Goal: Task Accomplishment & Management: Manage account settings

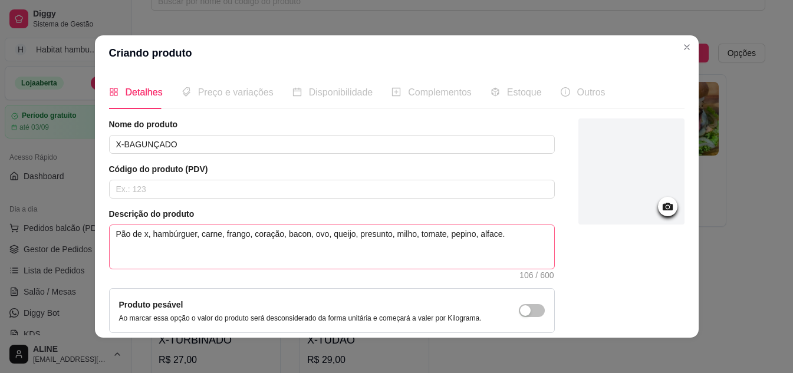
scroll to position [108, 0]
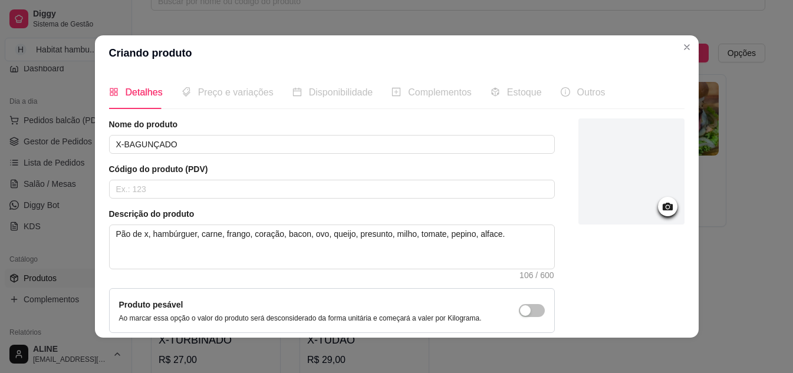
click at [662, 207] on icon at bounding box center [667, 207] width 10 height 8
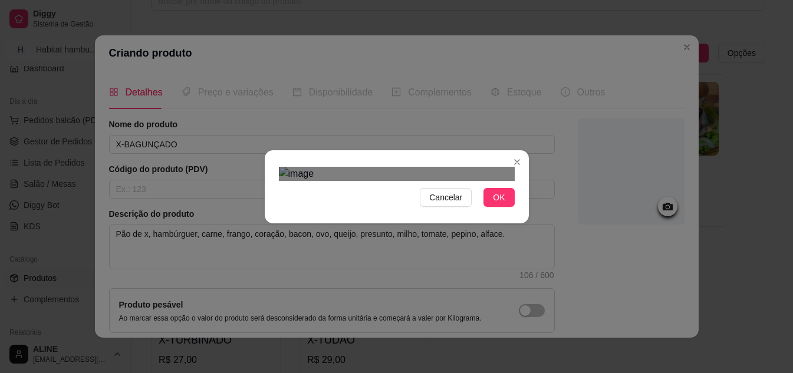
click at [389, 193] on div "Use the arrow keys to move the crop selection area" at bounding box center [341, 243] width 100 height 100
click at [319, 193] on div "Use the arrow keys to move the crop selection area" at bounding box center [335, 243] width 100 height 100
click at [295, 202] on div "Use the arrow keys to move the crop selection area" at bounding box center [339, 247] width 91 height 91
click at [376, 284] on div "Use the arrow keys to move the south east drag handle to change the crop select…" at bounding box center [376, 284] width 0 height 0
click at [376, 197] on div "Use the arrow keys to move the crop selection area" at bounding box center [337, 236] width 78 height 78
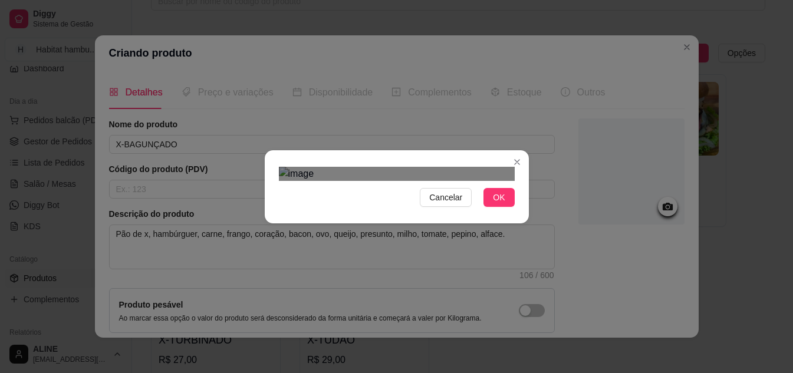
click at [285, 181] on div at bounding box center [397, 174] width 236 height 14
click at [497, 204] on span "OK" at bounding box center [499, 197] width 12 height 13
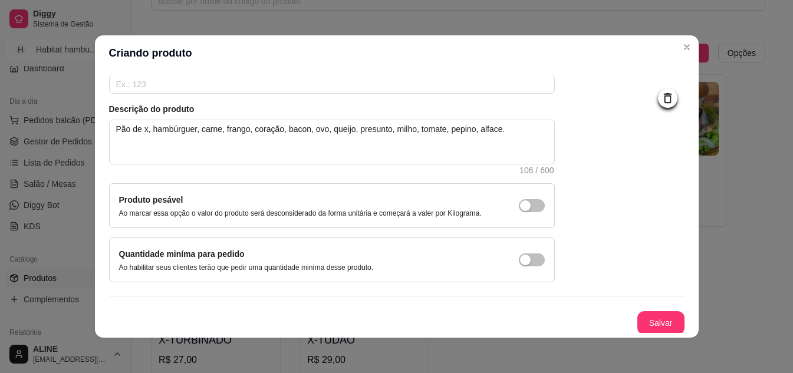
scroll to position [107, 0]
click at [653, 317] on button "Salvar" at bounding box center [661, 321] width 46 height 23
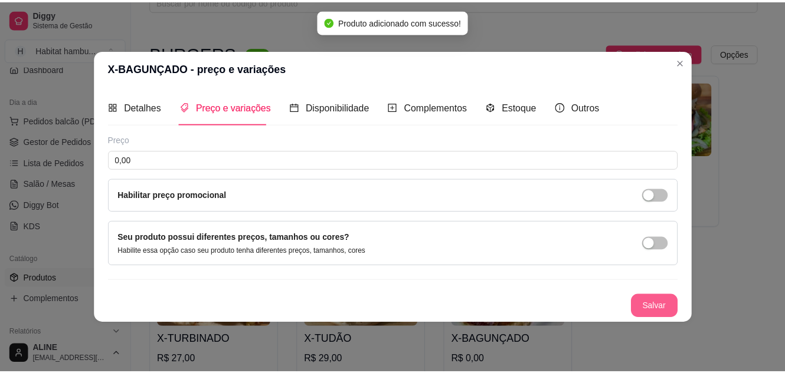
scroll to position [0, 0]
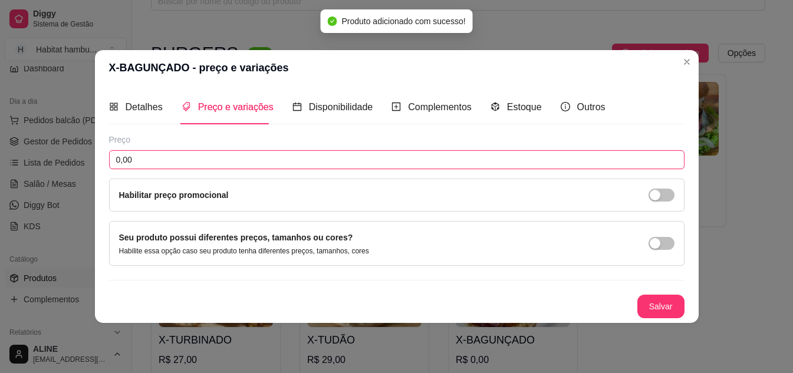
click at [170, 160] on input "0,00" at bounding box center [397, 159] width 576 height 19
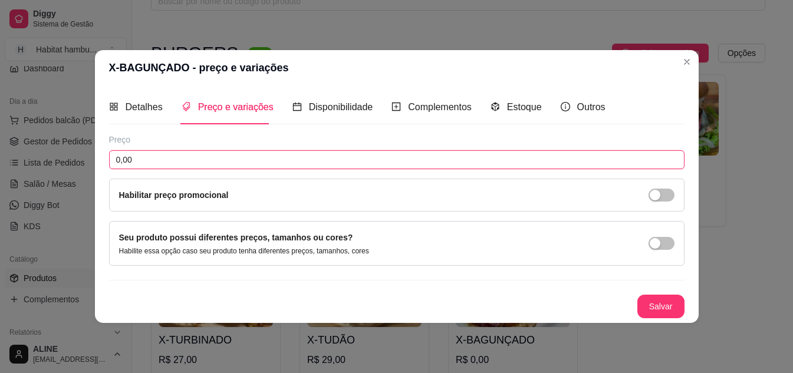
click at [159, 160] on input "0,00" at bounding box center [397, 159] width 576 height 19
type input "48,00"
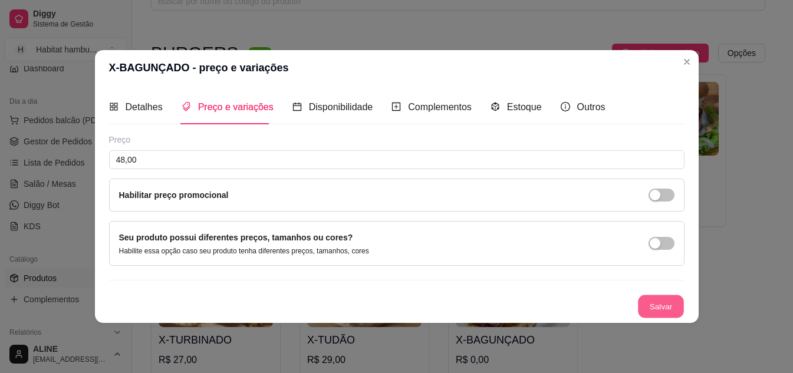
click at [673, 304] on button "Salvar" at bounding box center [661, 306] width 46 height 23
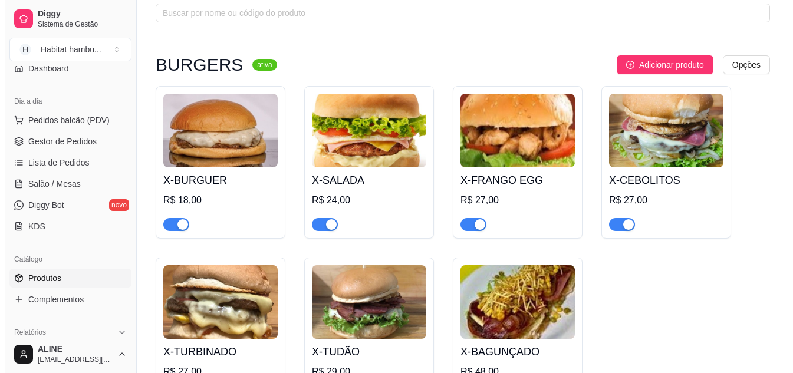
scroll to position [51, 0]
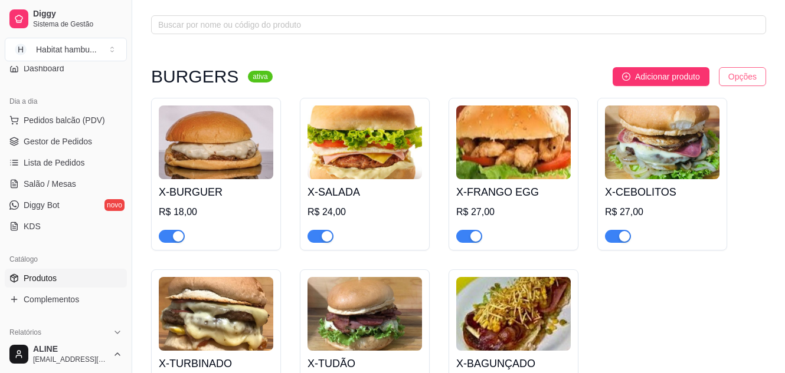
click at [732, 83] on html "Diggy Sistema de Gestão H Habitat hambu ... Loja aberta Período gratuito até 03…" at bounding box center [392, 135] width 785 height 373
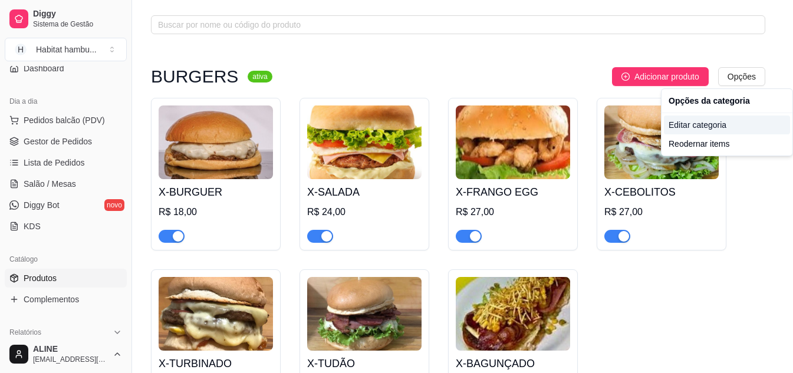
click at [709, 122] on div "Editar categoria" at bounding box center [727, 125] width 126 height 19
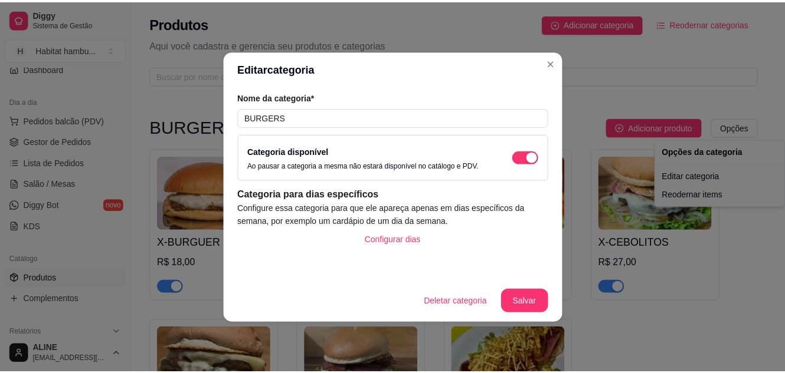
scroll to position [0, 0]
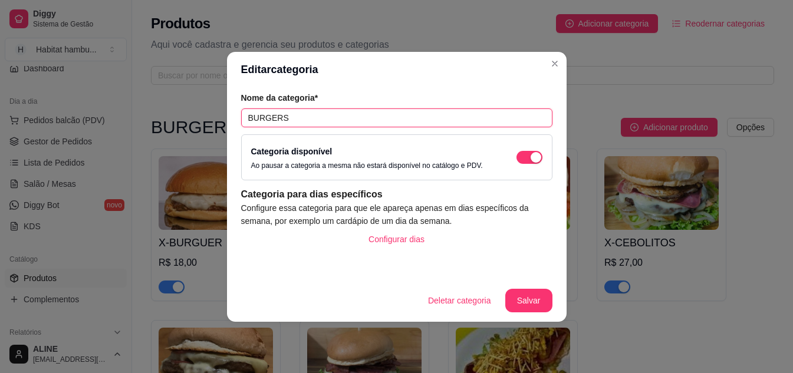
click at [290, 119] on input "BURGERS" at bounding box center [396, 118] width 311 height 19
type input "BURGERS TRADICIONAIS"
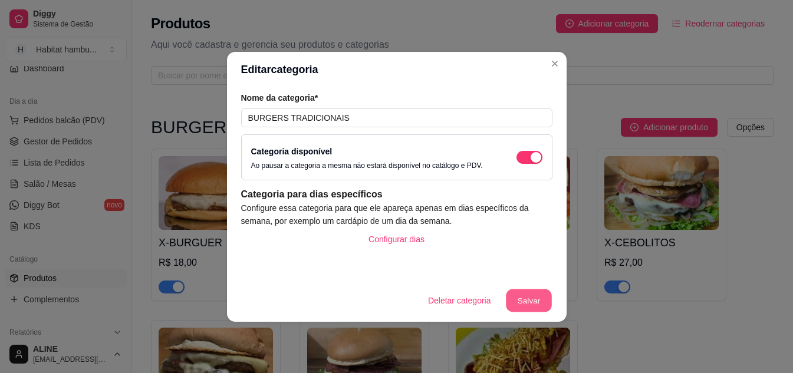
click at [513, 303] on button "Salvar" at bounding box center [529, 300] width 46 height 23
click at [523, 298] on button "Salvar" at bounding box center [529, 301] width 47 height 24
